Goal: Transaction & Acquisition: Obtain resource

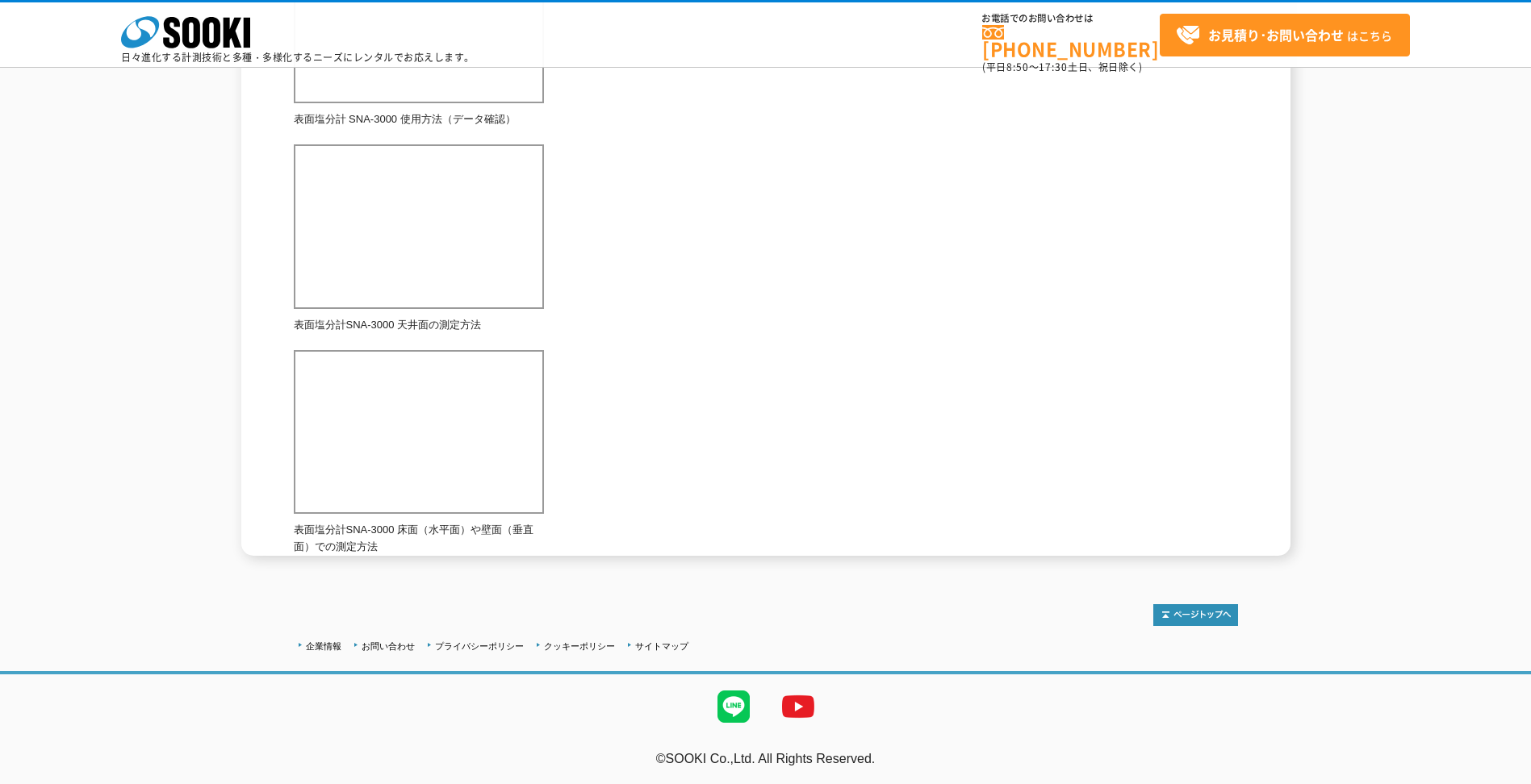
scroll to position [528, 0]
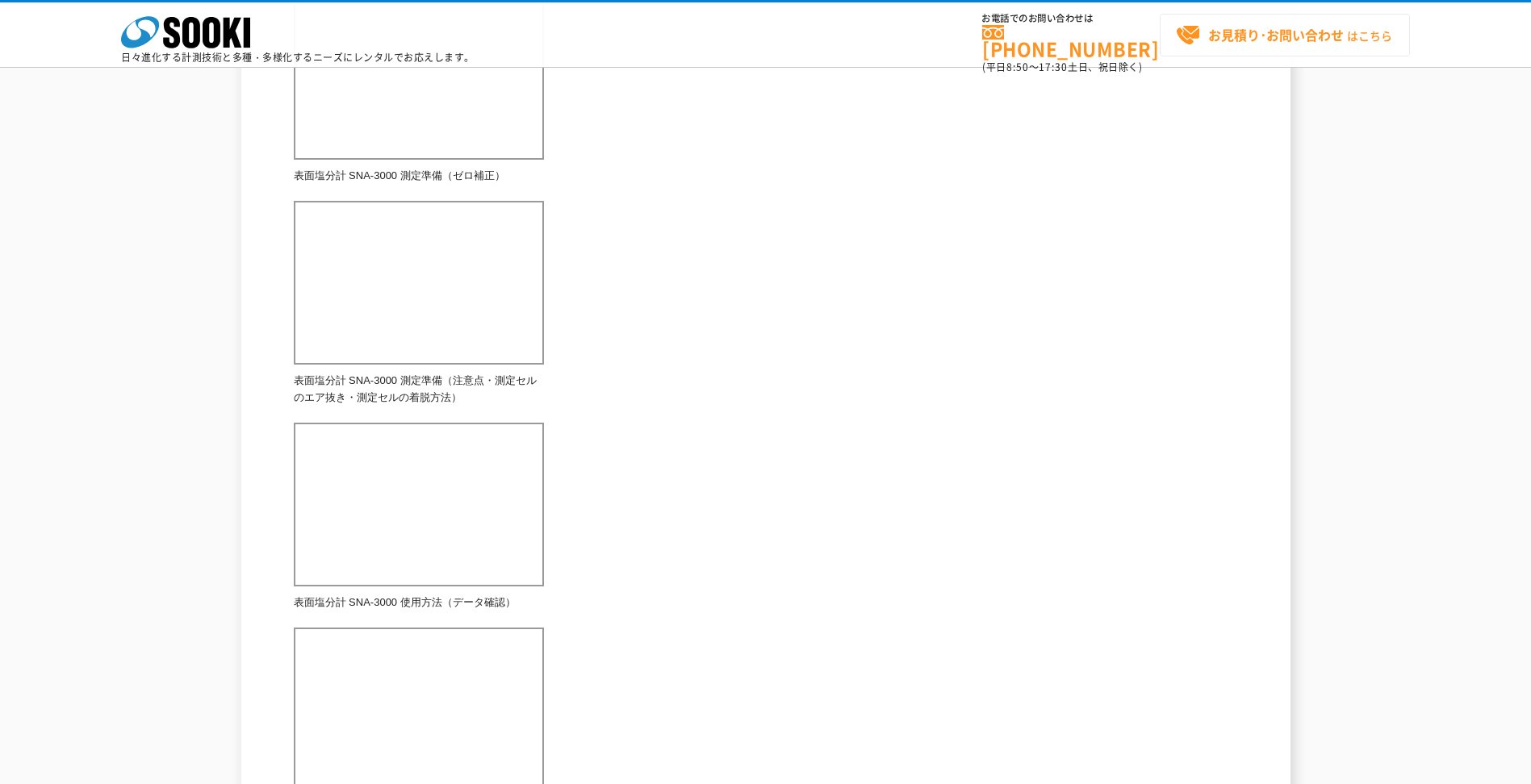
click at [1294, 36] on strong "お見積り･お問い合わせ" at bounding box center [1276, 35] width 136 height 20
